Goal: Information Seeking & Learning: Learn about a topic

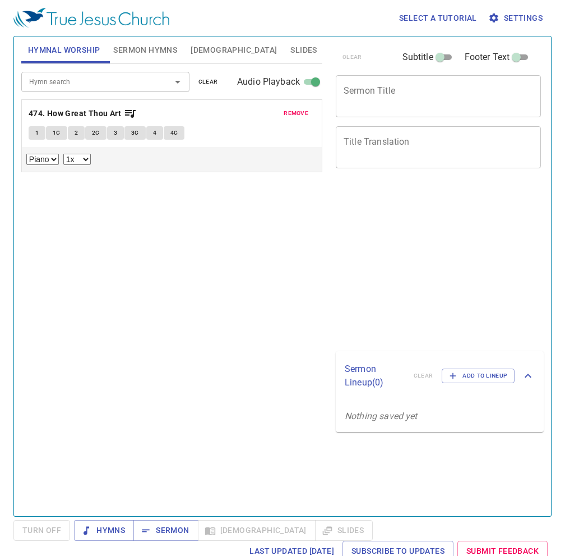
select select "1"
click at [140, 47] on span "Sermon Hymns" at bounding box center [145, 50] width 64 height 14
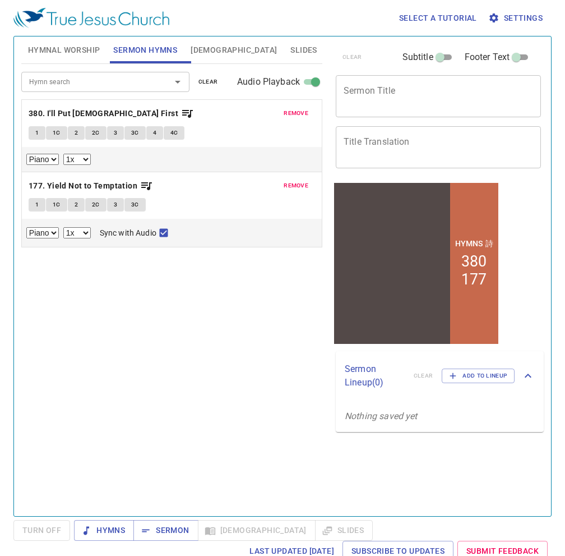
click at [193, 49] on span "Bible" at bounding box center [234, 50] width 86 height 14
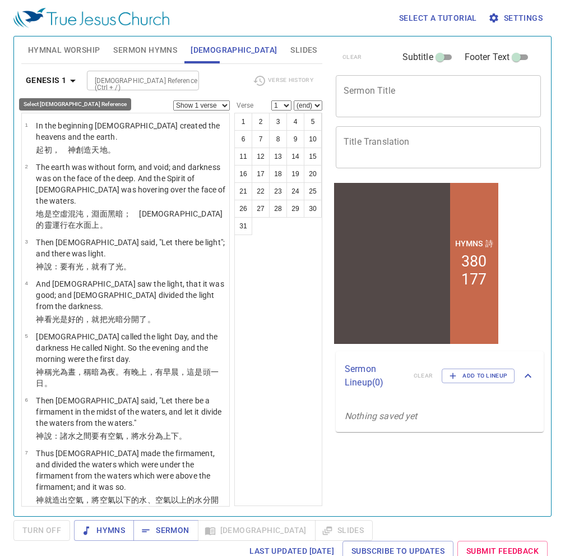
click at [60, 82] on b "Genesis 1" at bounding box center [46, 80] width 41 height 14
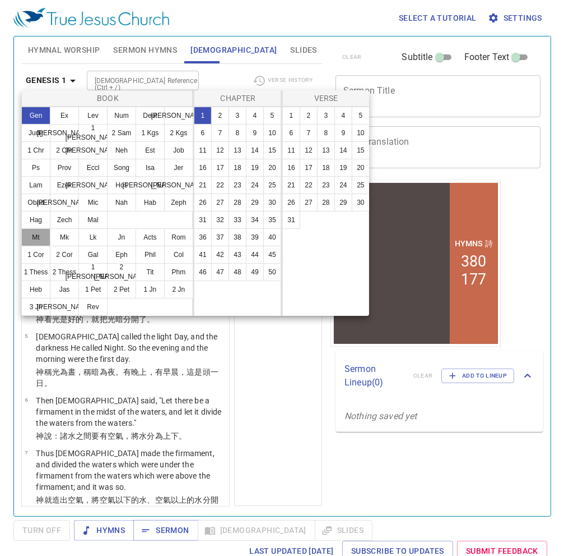
click at [36, 239] on button "Mt" at bounding box center [35, 237] width 29 height 18
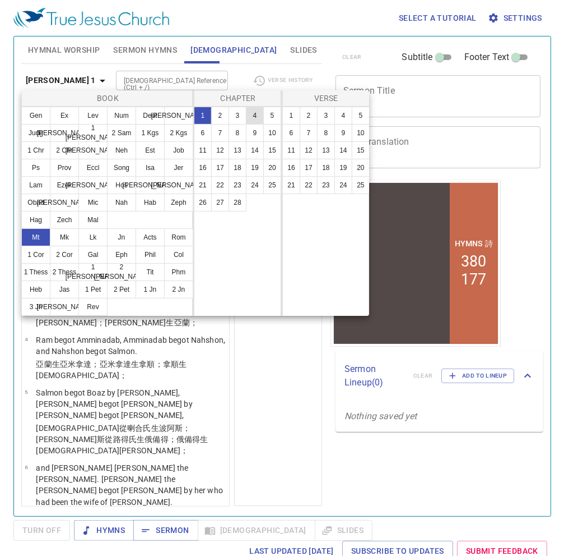
click at [249, 114] on button "4" at bounding box center [255, 116] width 18 height 18
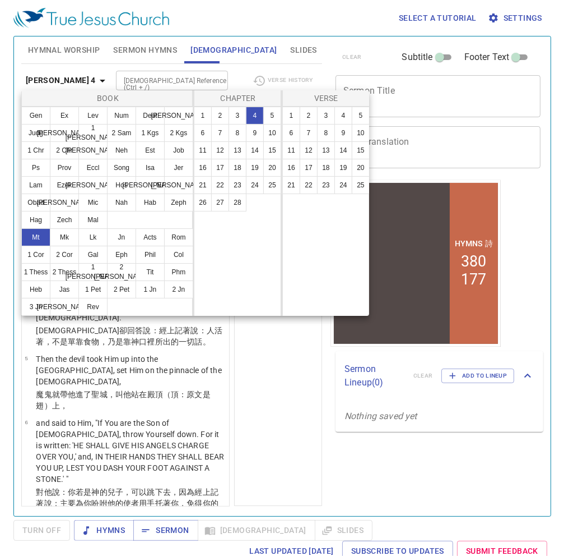
click at [276, 385] on div at bounding box center [286, 278] width 573 height 556
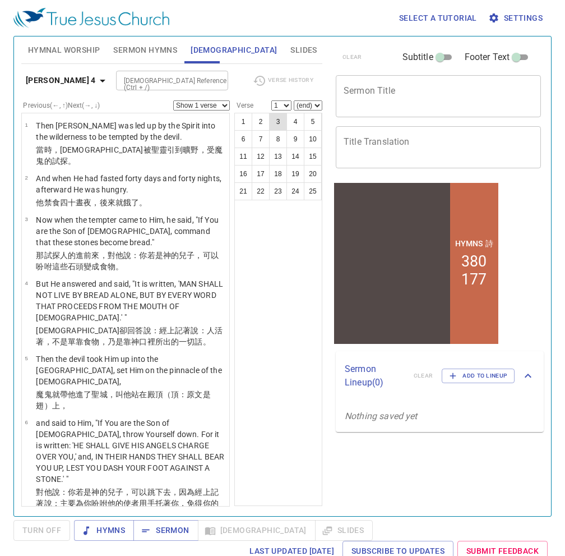
click at [274, 123] on button "3" at bounding box center [278, 122] width 18 height 18
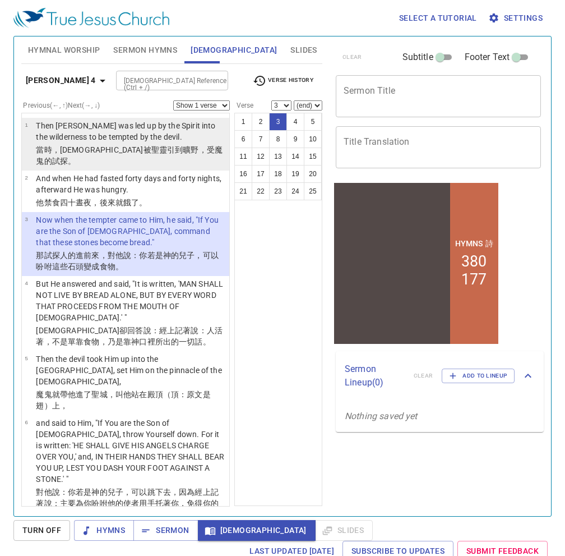
click at [100, 124] on p "Then Jesus was led up by the Spirit into the wilderness to be tempted by the de…" at bounding box center [131, 131] width 190 height 22
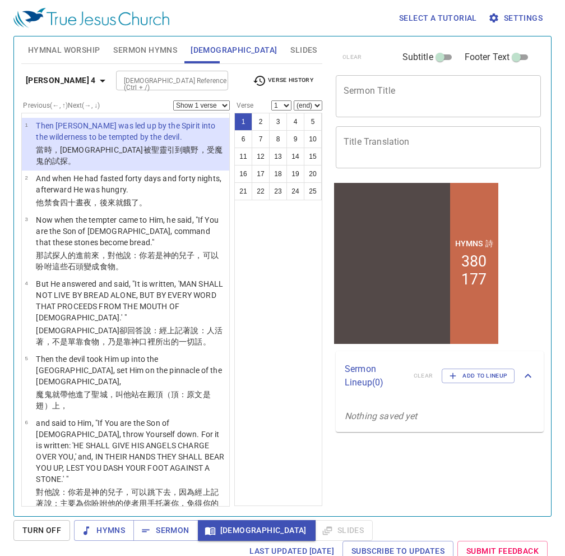
click at [262, 262] on div "1 2 3 4 5 6 7 8 9 10 11 12 13 14 15 16 17 18 19 20 21 22 23 24 25" at bounding box center [278, 309] width 88 height 393
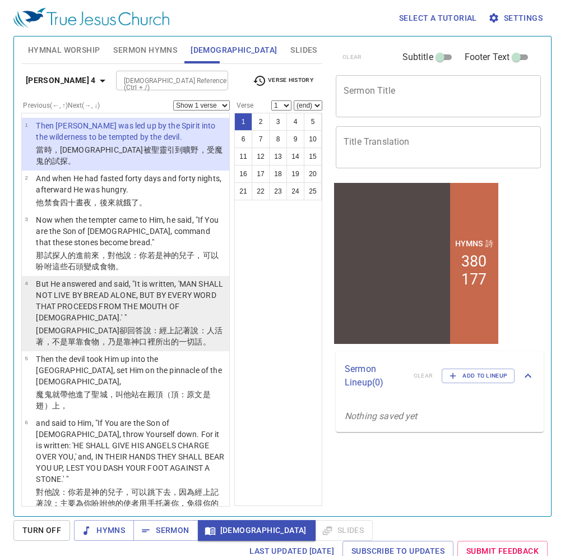
click at [158, 326] on wg444 "活著 ，不是 單 靠 食物 ，乃是 靠 神 口 裡所出 的一切 話 。" at bounding box center [129, 336] width 187 height 20
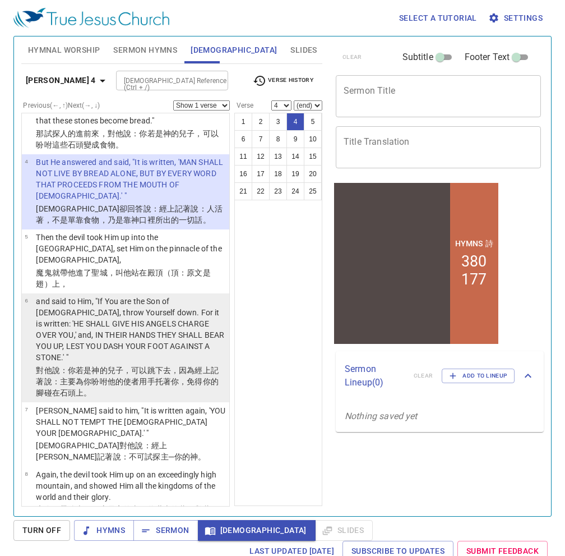
scroll to position [168, 0]
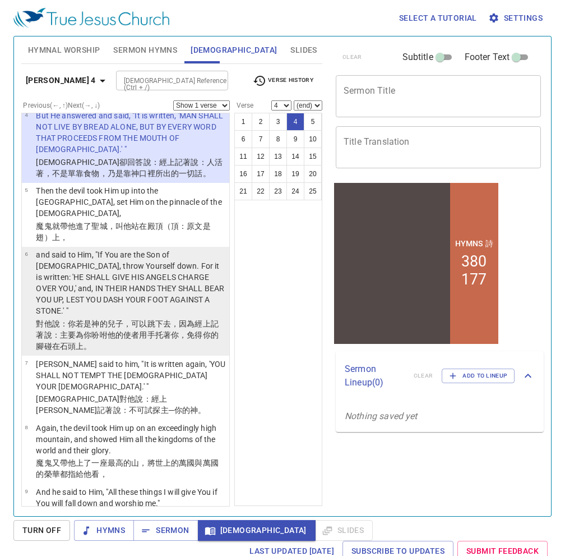
click at [135, 267] on p "and said to Him, "If You are the Son of God, throw Yourself down. For it is wri…" at bounding box center [131, 282] width 190 height 67
select select "6"
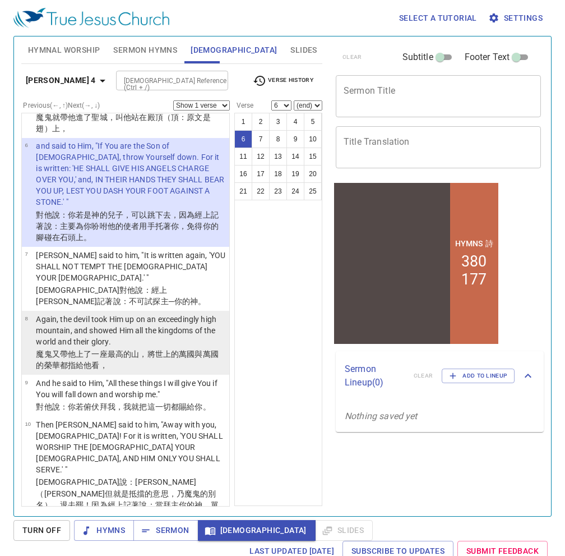
scroll to position [280, 0]
